Goal: Task Accomplishment & Management: Complete application form

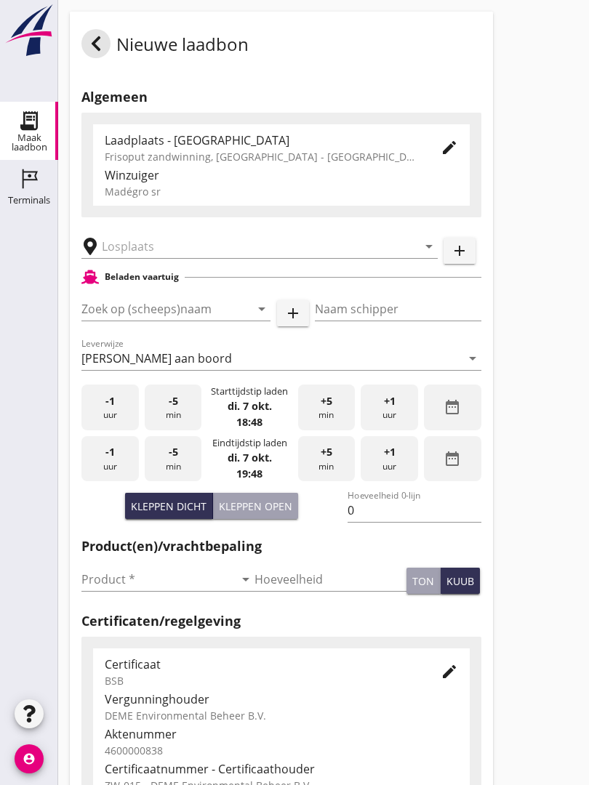
click at [180, 251] on input "text" at bounding box center [249, 246] width 295 height 23
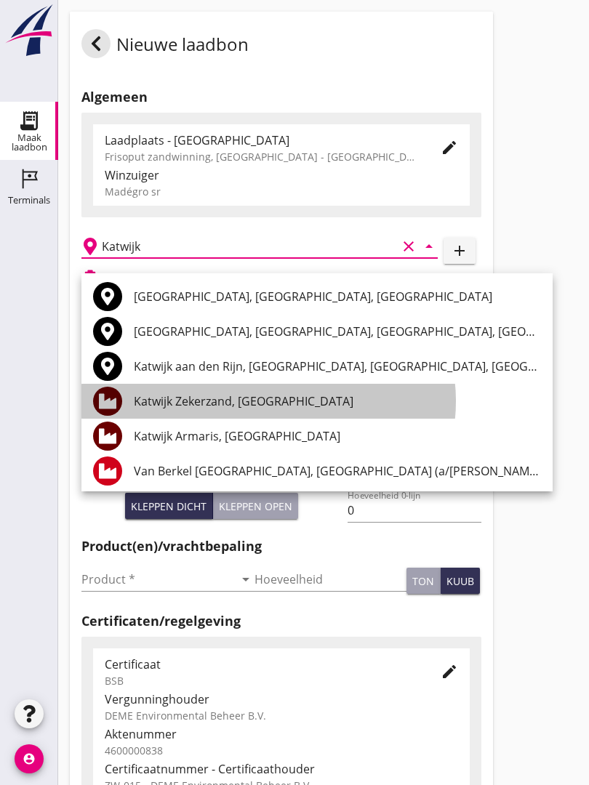
click at [254, 401] on div "Katwijk Zekerzand, [GEOGRAPHIC_DATA]" at bounding box center [337, 401] width 407 height 17
type input "Katwijk Zekerzand, [GEOGRAPHIC_DATA]"
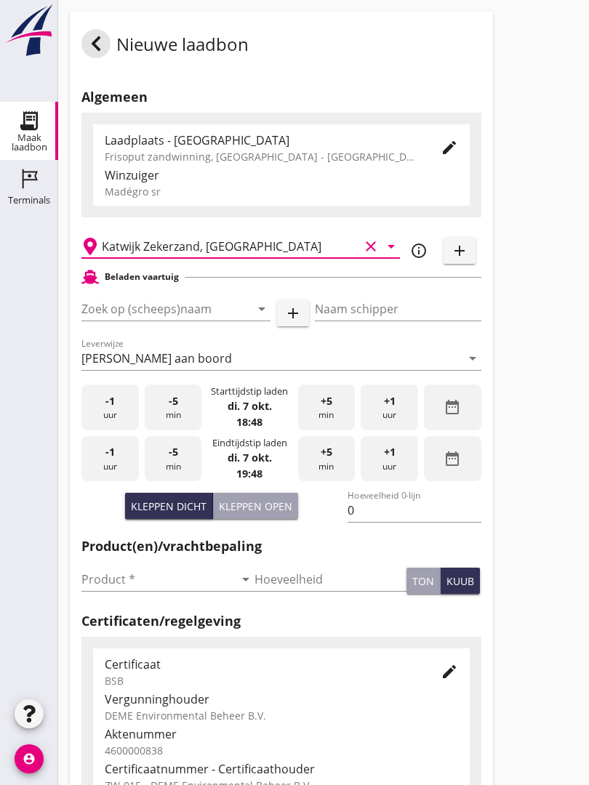
click at [188, 318] on input "Zoek op (scheeps)naam" at bounding box center [155, 308] width 148 height 23
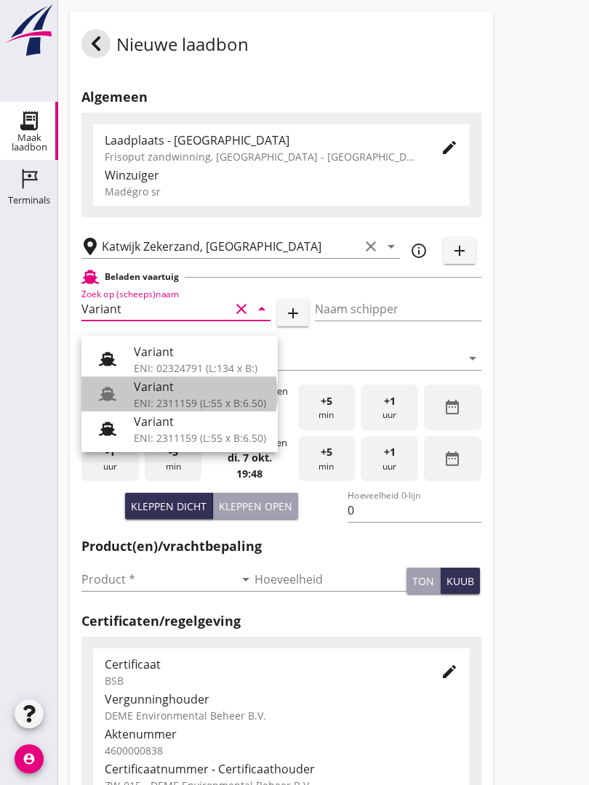
click at [172, 387] on div "Variant" at bounding box center [200, 386] width 132 height 17
type input "Variant"
type input "[PERSON_NAME]"
type input "337"
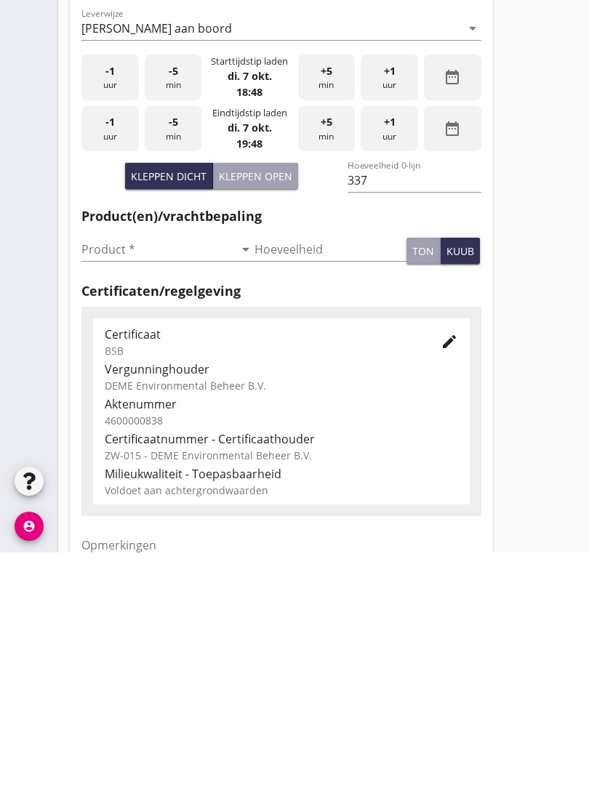
scroll to position [98, 0]
click at [121, 470] on input "Product *" at bounding box center [157, 481] width 153 height 23
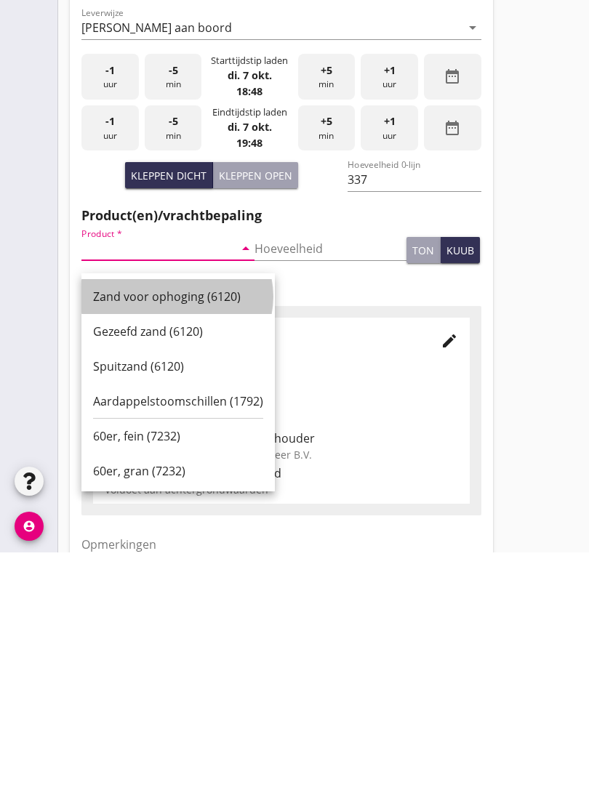
click at [187, 521] on div "Zand voor ophoging (6120)" at bounding box center [178, 529] width 170 height 17
type input "Zand voor ophoging (6120)"
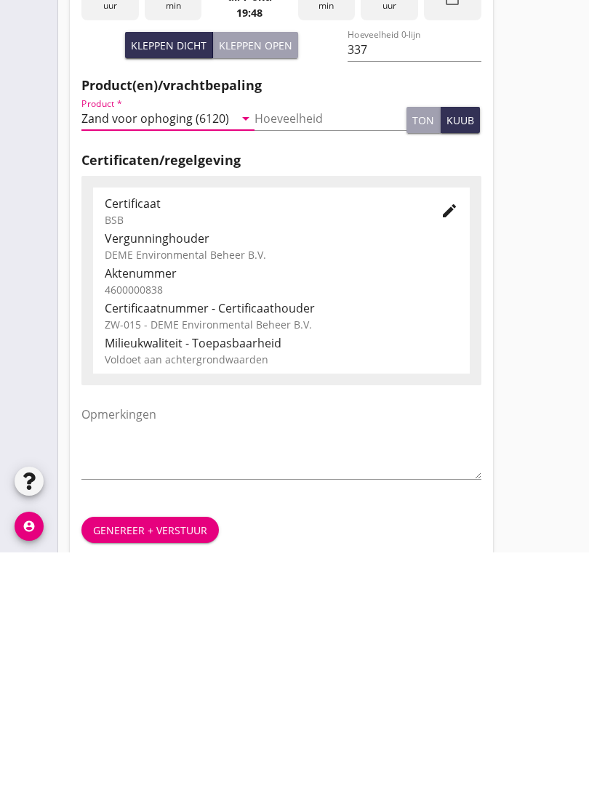
scroll to position [254, 0]
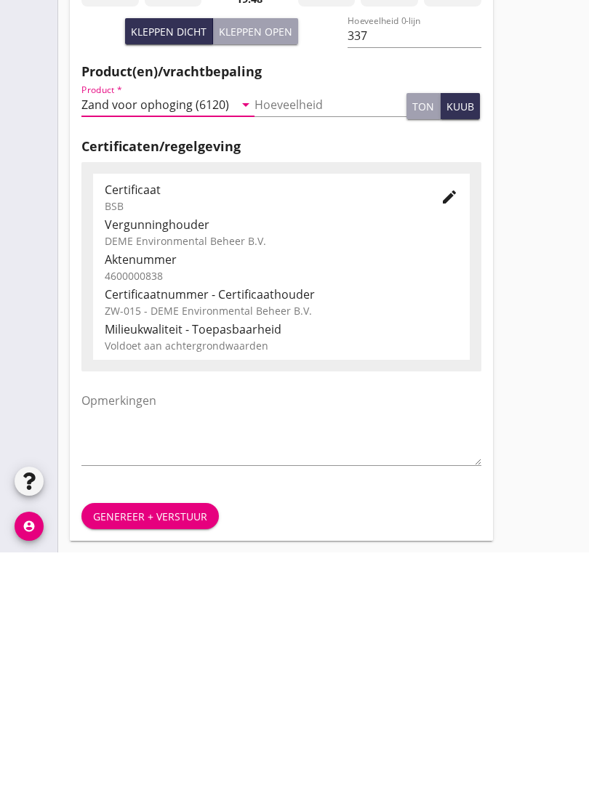
click at [151, 742] on div "Genereer + verstuur" at bounding box center [150, 749] width 114 height 15
